Goal: Check status: Check status

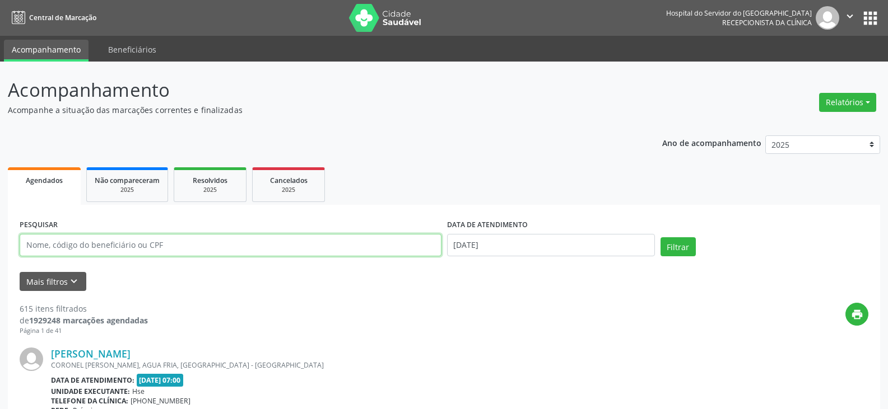
drag, startPoint x: 253, startPoint y: 253, endPoint x: 53, endPoint y: 222, distance: 202.2
click at [53, 222] on div "PESQUISAR" at bounding box center [230, 241] width 427 height 48
paste input "[PERSON_NAME] DE FRANCA"
type input "[PERSON_NAME] DE FRANCA"
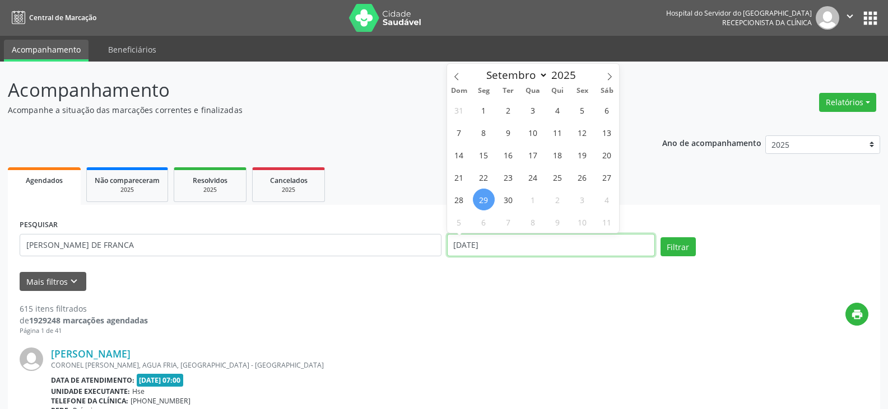
click at [660, 237] on button "Filtrar" at bounding box center [677, 246] width 35 height 19
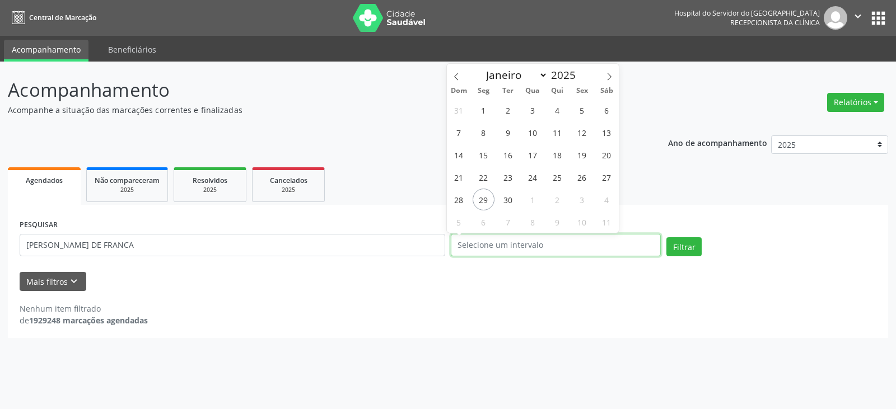
click at [666, 237] on button "Filtrar" at bounding box center [683, 246] width 35 height 19
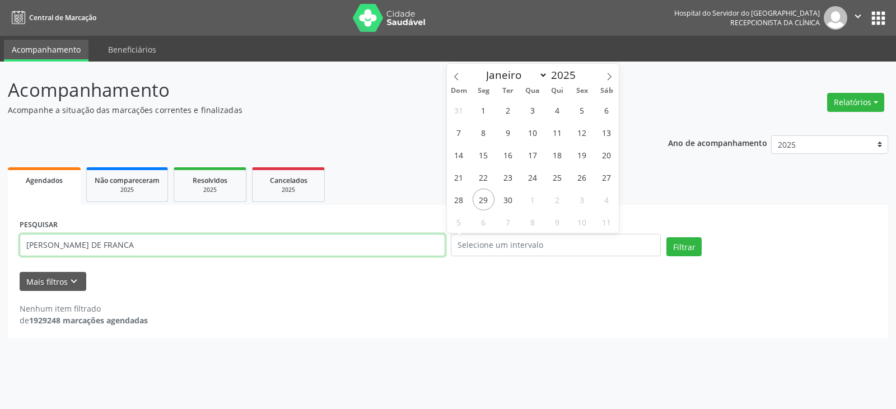
click at [146, 241] on input "[PERSON_NAME] DE FRANCA" at bounding box center [233, 245] width 426 height 22
click at [666, 237] on button "Filtrar" at bounding box center [683, 246] width 35 height 19
click at [144, 245] on input "[PERSON_NAME] DE FR" at bounding box center [233, 245] width 426 height 22
click at [666, 237] on button "Filtrar" at bounding box center [683, 246] width 35 height 19
click at [144, 245] on input "[PERSON_NAME] D" at bounding box center [233, 245] width 426 height 22
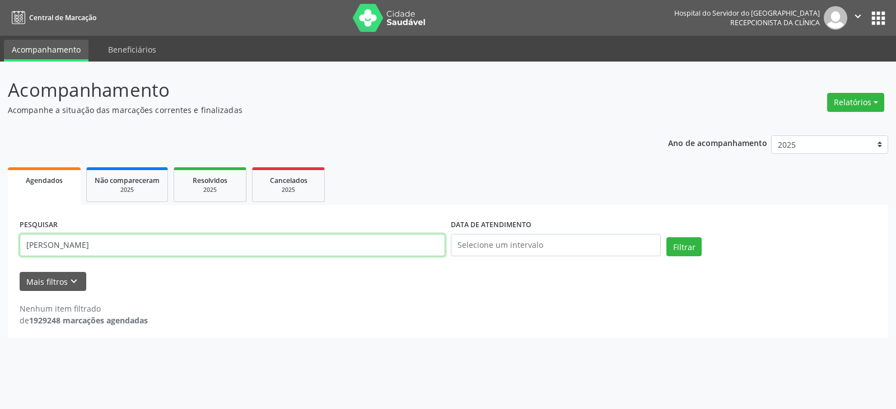
type input "[PERSON_NAME]"
click at [666, 237] on button "Filtrar" at bounding box center [683, 246] width 35 height 19
click at [144, 245] on input "[PERSON_NAME]" at bounding box center [233, 245] width 426 height 22
